Goal: Transaction & Acquisition: Purchase product/service

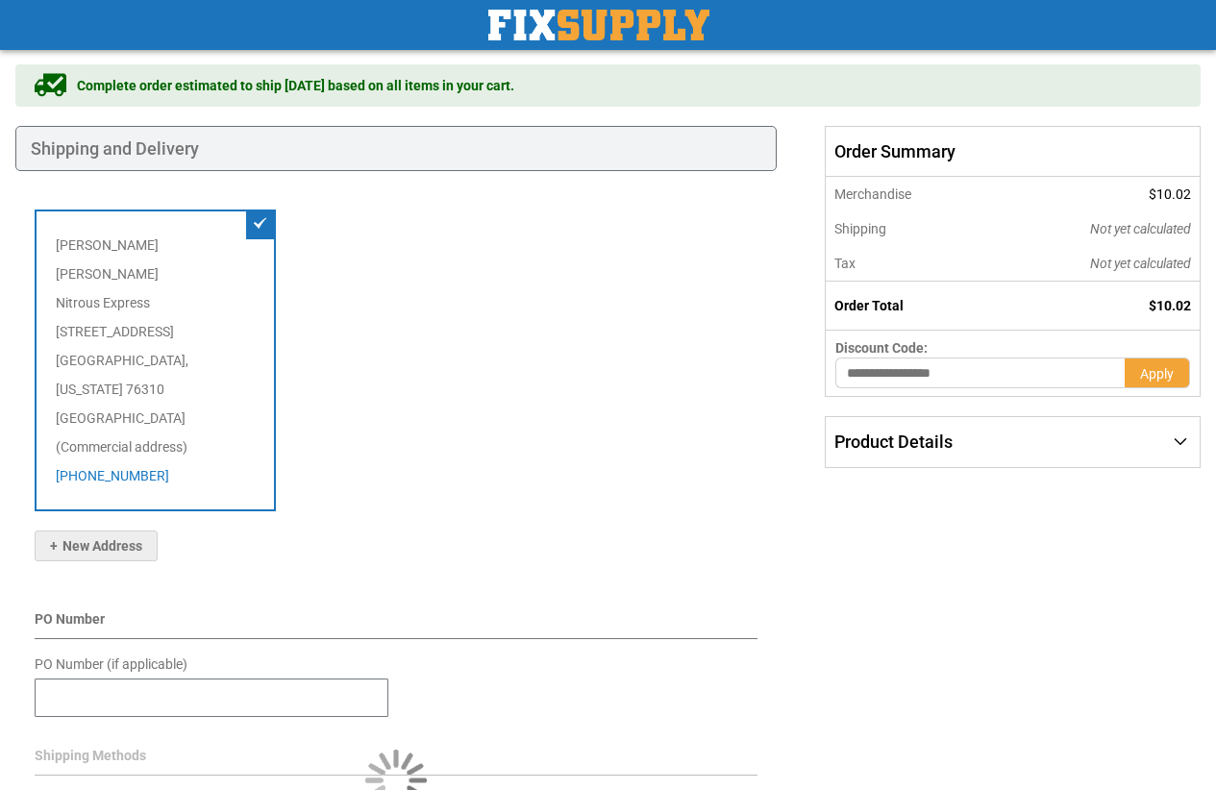
scroll to position [288, 0]
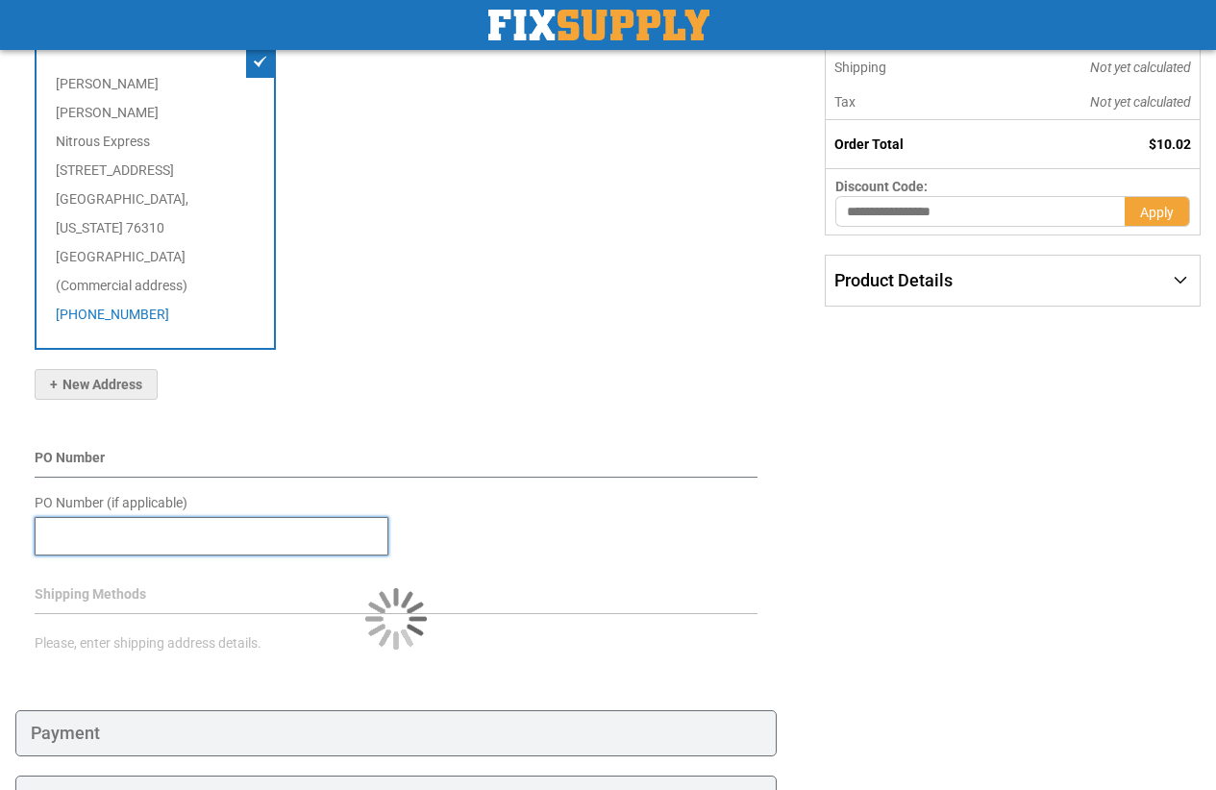
click at [178, 517] on input "PO Number (if applicable)" at bounding box center [212, 536] width 354 height 38
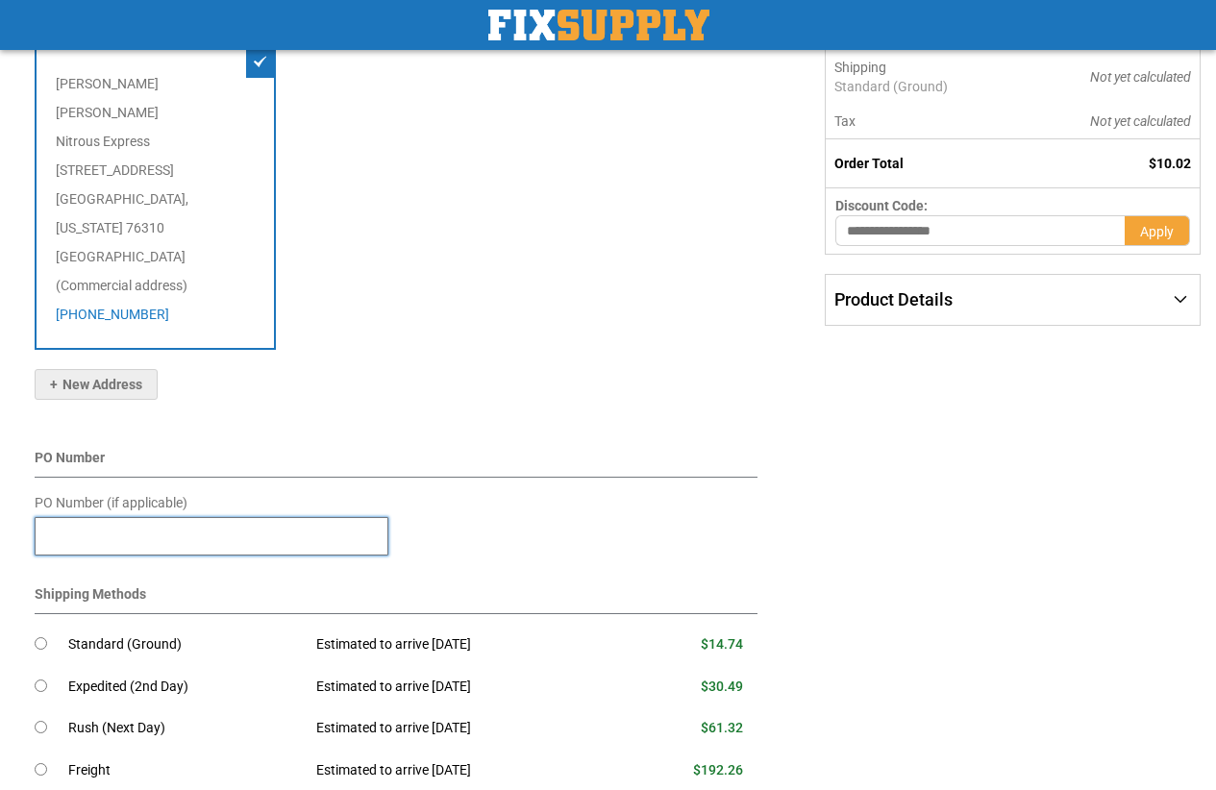
click at [107, 517] on input "PO Number (if applicable)" at bounding box center [212, 536] width 354 height 38
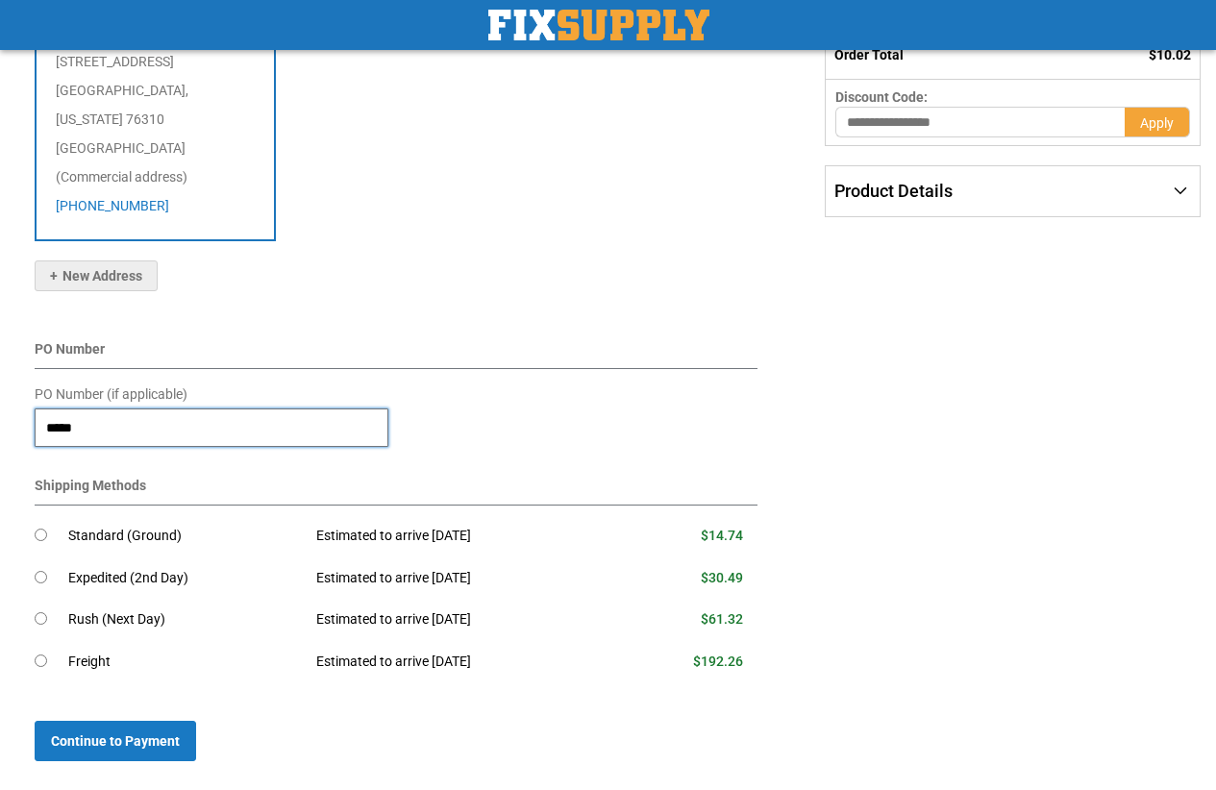
scroll to position [557, 0]
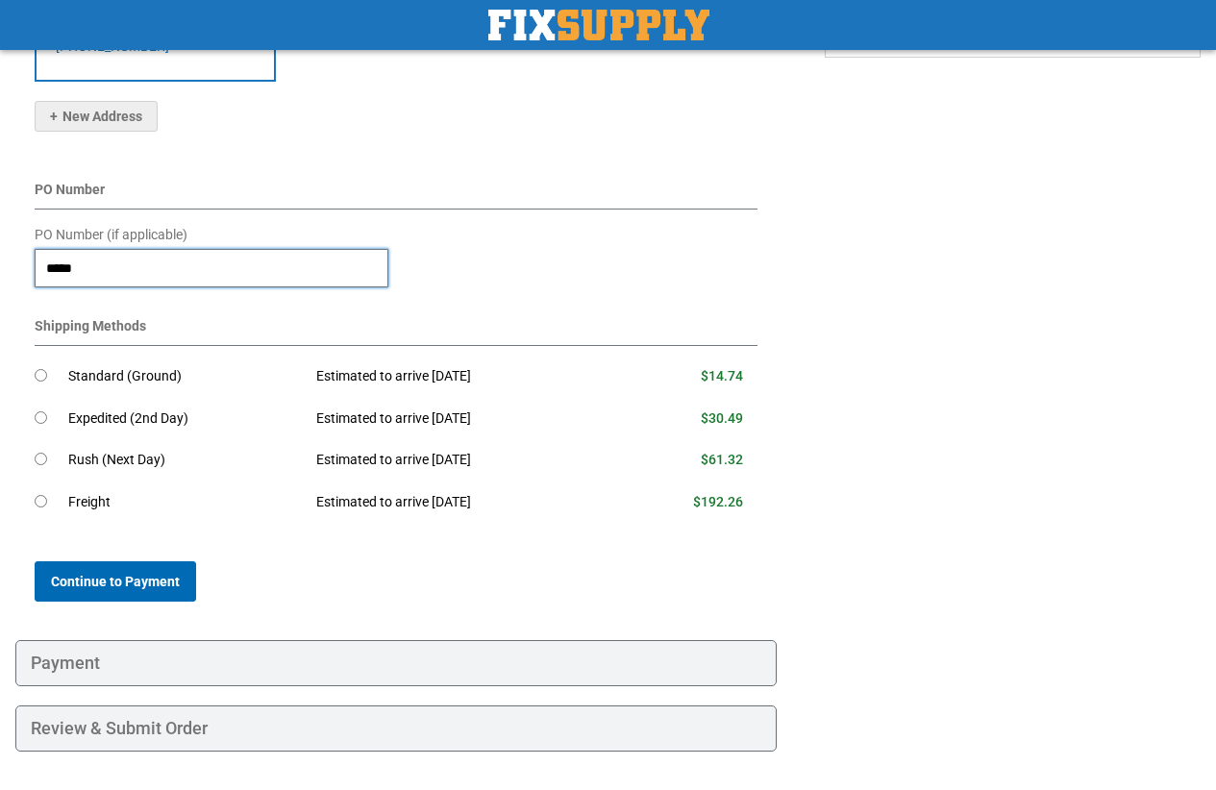
type input "*****"
click at [124, 574] on span "Continue to Payment" at bounding box center [115, 581] width 129 height 15
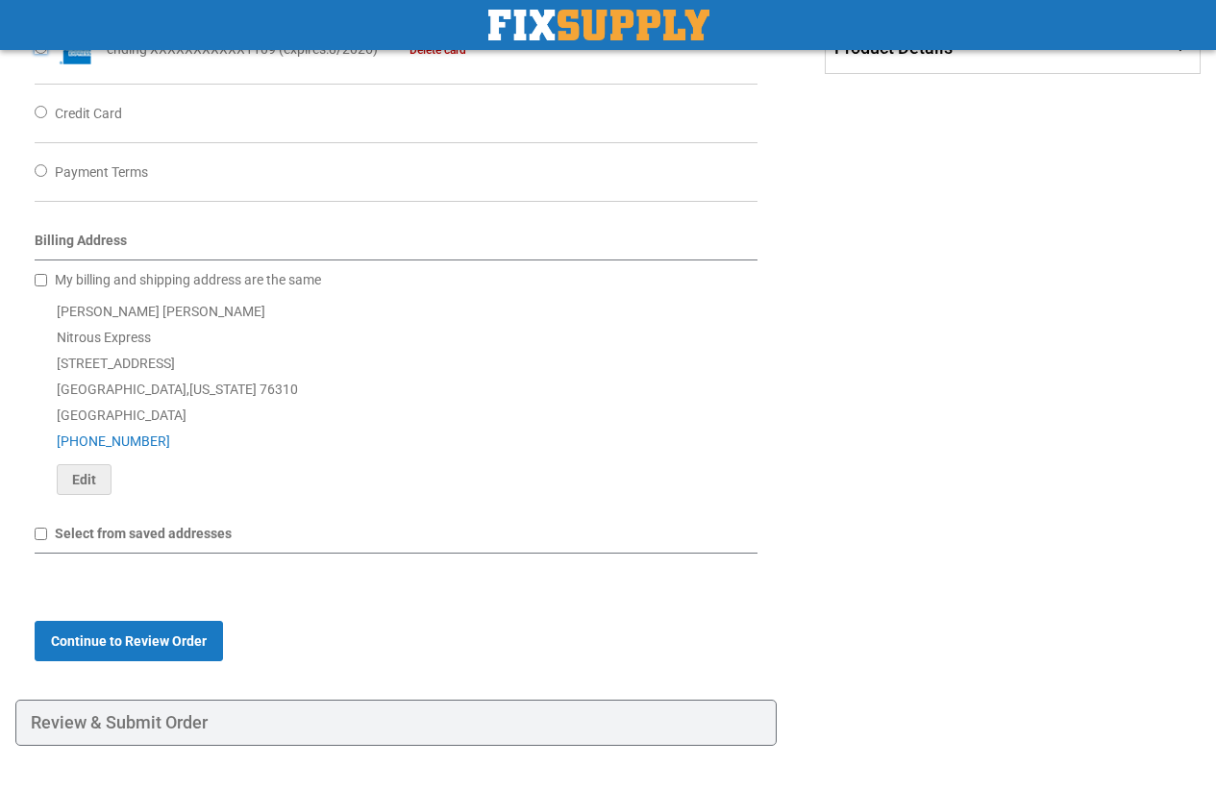
scroll to position [596, 0]
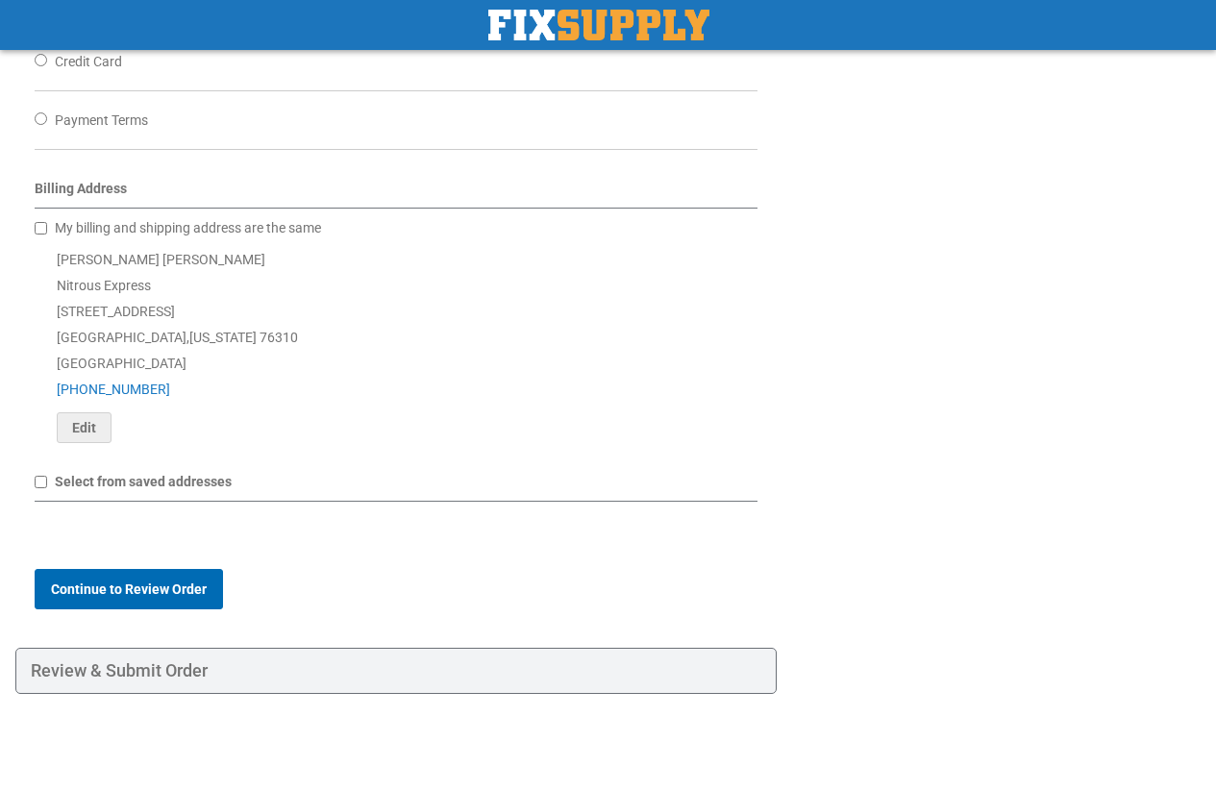
click at [114, 583] on span "Continue to Review Order" at bounding box center [129, 589] width 156 height 15
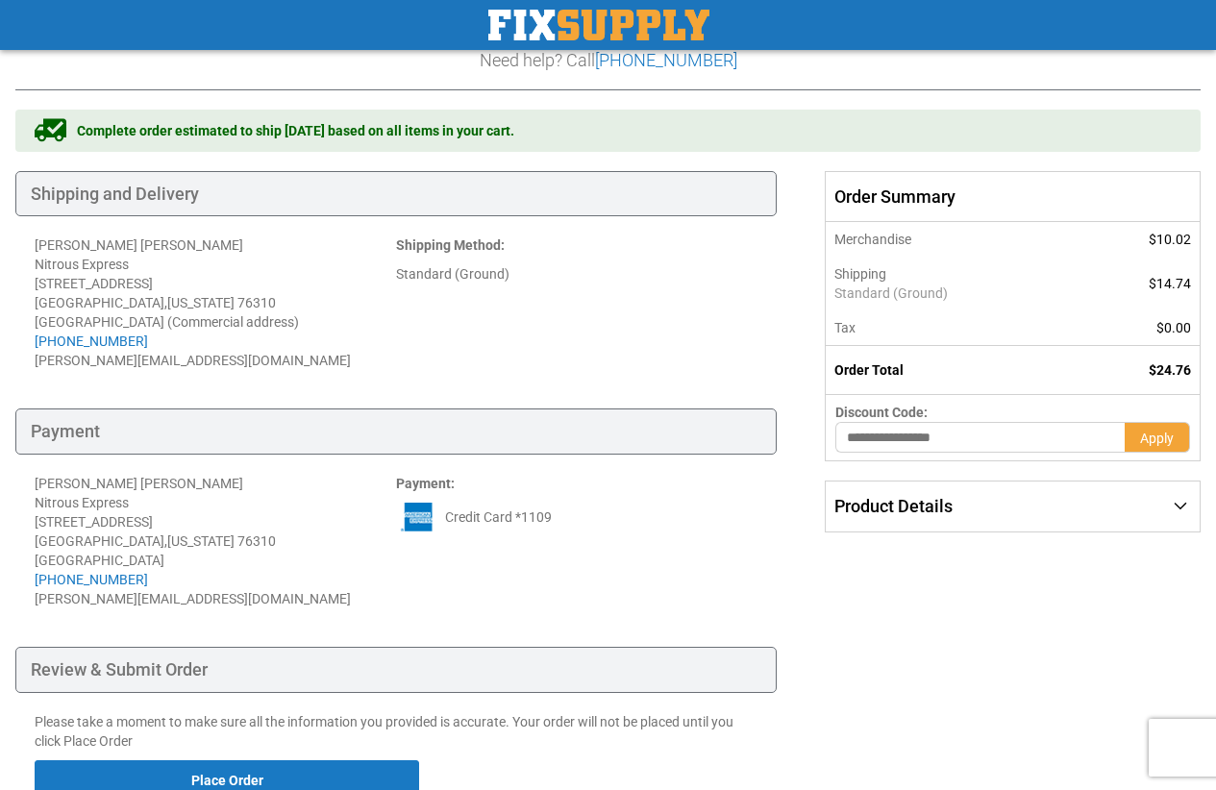
scroll to position [256, 0]
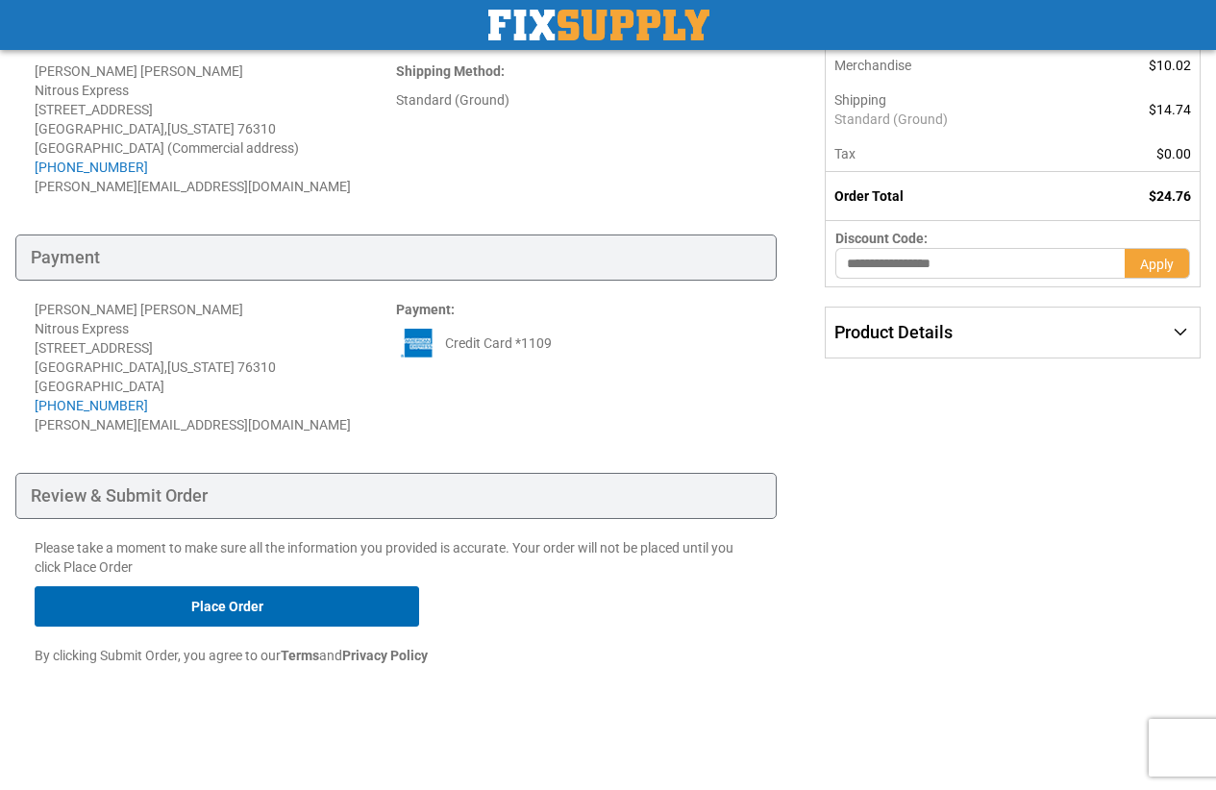
click at [287, 605] on button "Place Order" at bounding box center [227, 606] width 385 height 40
